Goal: Check status: Check status

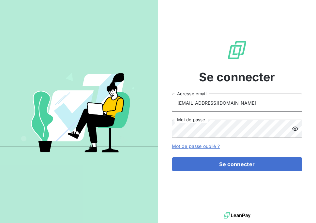
click at [193, 104] on input "[EMAIL_ADDRESS][DOMAIN_NAME]" at bounding box center [237, 103] width 130 height 18
drag, startPoint x: 196, startPoint y: 102, endPoint x: 172, endPoint y: 95, distance: 25.5
click at [172, 95] on input "[EMAIL_ADDRESS][DOMAIN_NAME]" at bounding box center [237, 103] width 130 height 18
type input "[EMAIL_ADDRESS][DOMAIN_NAME]"
click at [309, 209] on div "Se connecter [EMAIL_ADDRESS][DOMAIN_NAME] Adresse email Mot de passe Mot de pas…" at bounding box center [237, 105] width 158 height 211
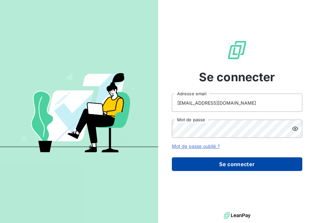
click at [252, 164] on button "Se connecter" at bounding box center [237, 165] width 130 height 14
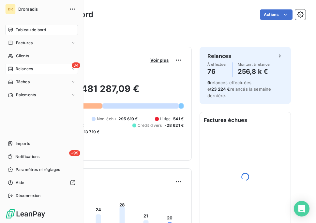
click at [29, 68] on span "Relances" at bounding box center [24, 69] width 17 height 6
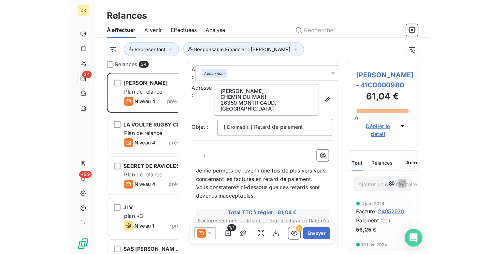
scroll to position [185, 104]
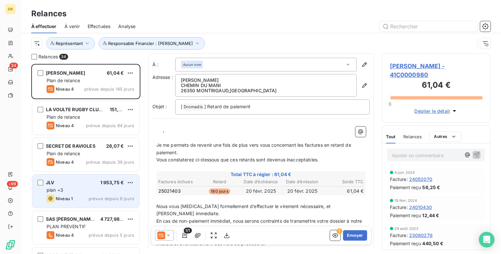
click at [108, 186] on div "1 953,75 €" at bounding box center [112, 182] width 24 height 7
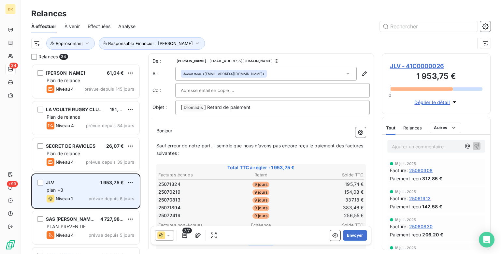
scroll to position [33, 0]
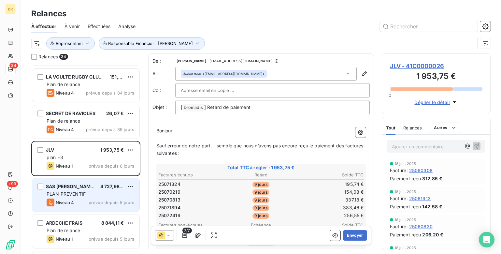
click at [104, 187] on span "4 727,98 €" at bounding box center [112, 186] width 24 height 6
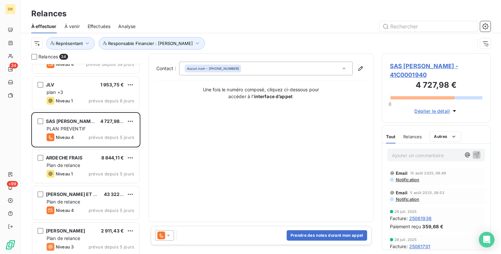
scroll to position [163, 0]
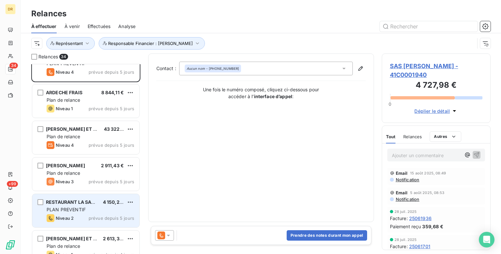
click at [93, 205] on div "RESTAURANT LA SALEINE" at bounding box center [72, 202] width 52 height 7
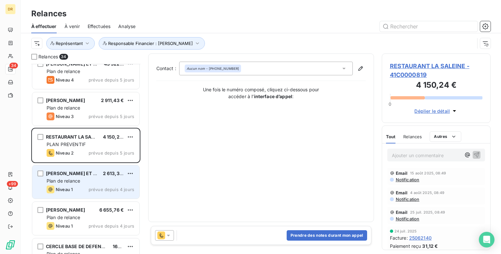
scroll to position [261, 0]
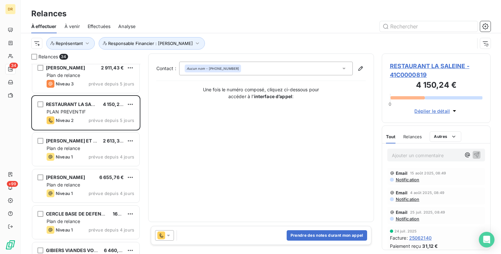
click at [97, 26] on span "Effectuées" at bounding box center [99, 26] width 23 height 7
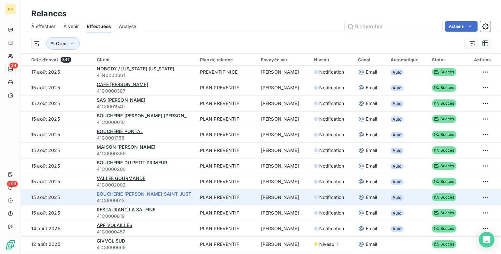
scroll to position [65, 0]
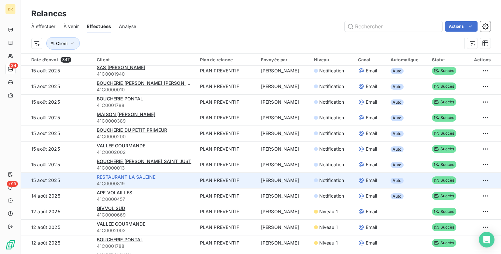
click at [117, 176] on span "RESTAURANT LA SALEINE" at bounding box center [126, 177] width 59 height 6
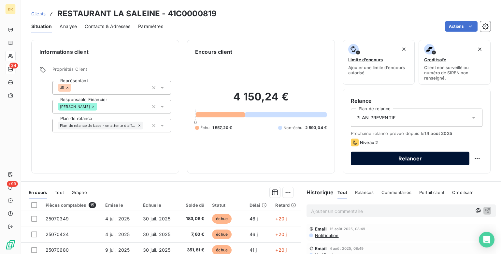
scroll to position [33, 0]
